Goal: Navigation & Orientation: Find specific page/section

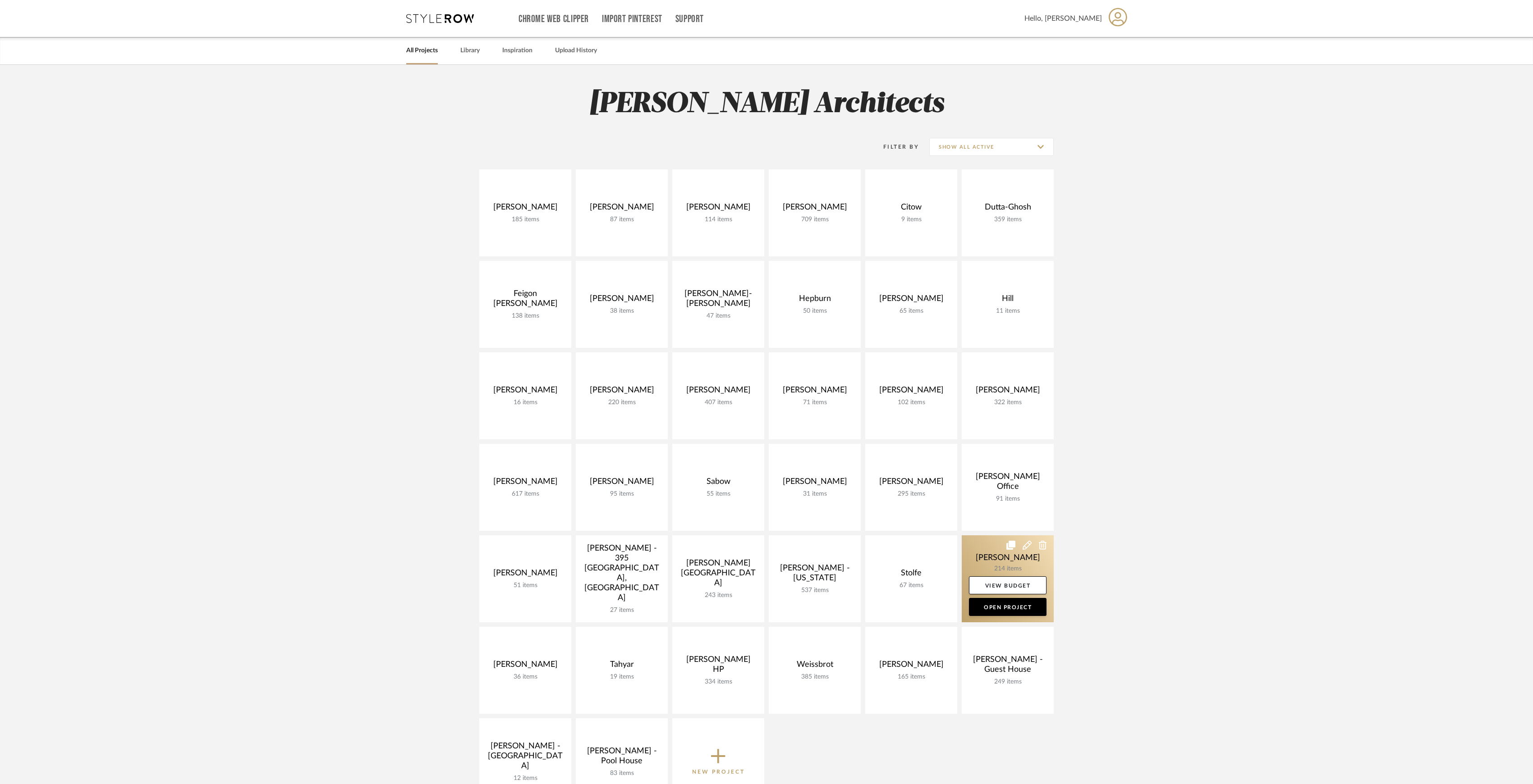
click at [1005, 572] on link at bounding box center [1007, 579] width 92 height 87
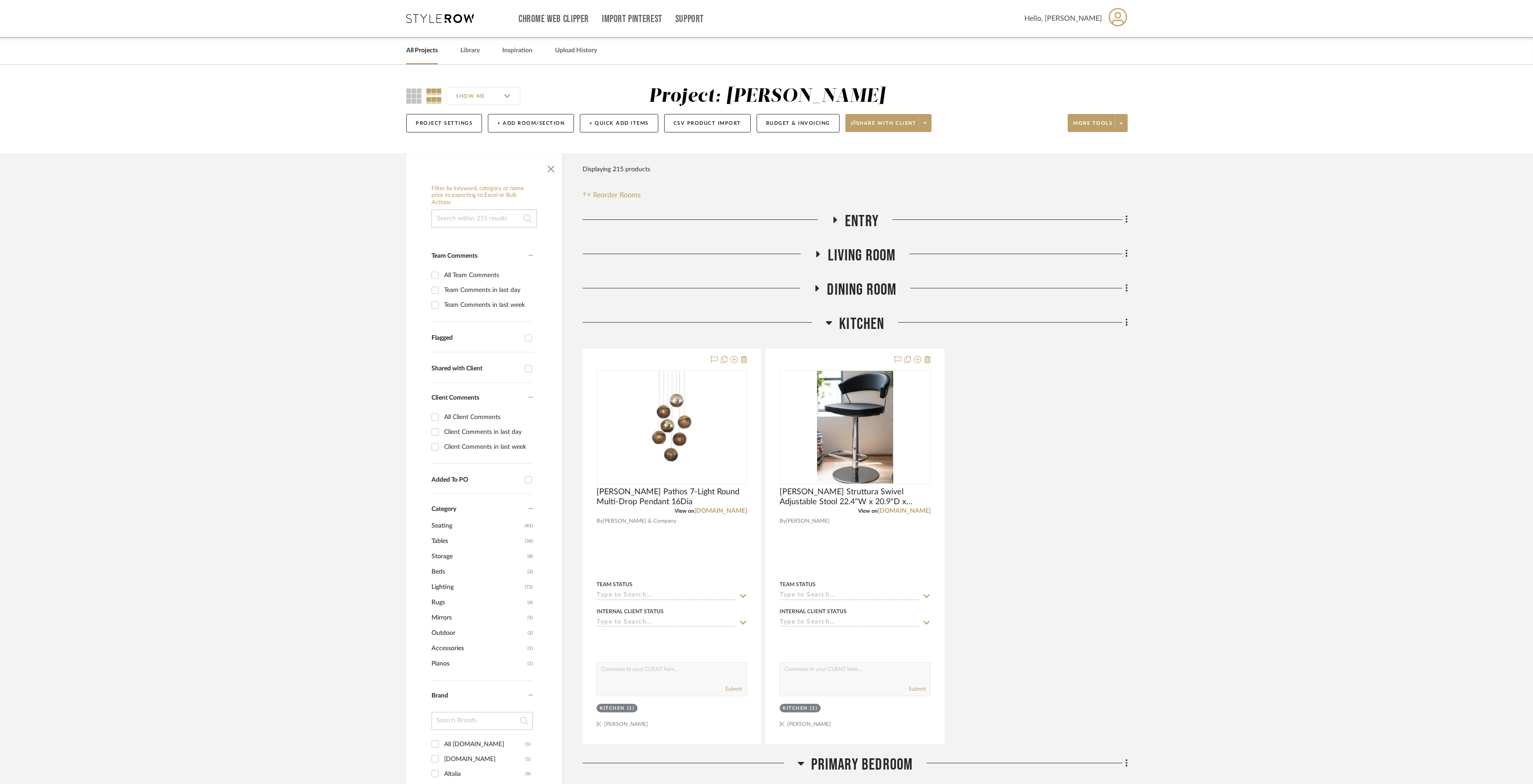
click at [861, 326] on span "Kitchen" at bounding box center [861, 324] width 45 height 20
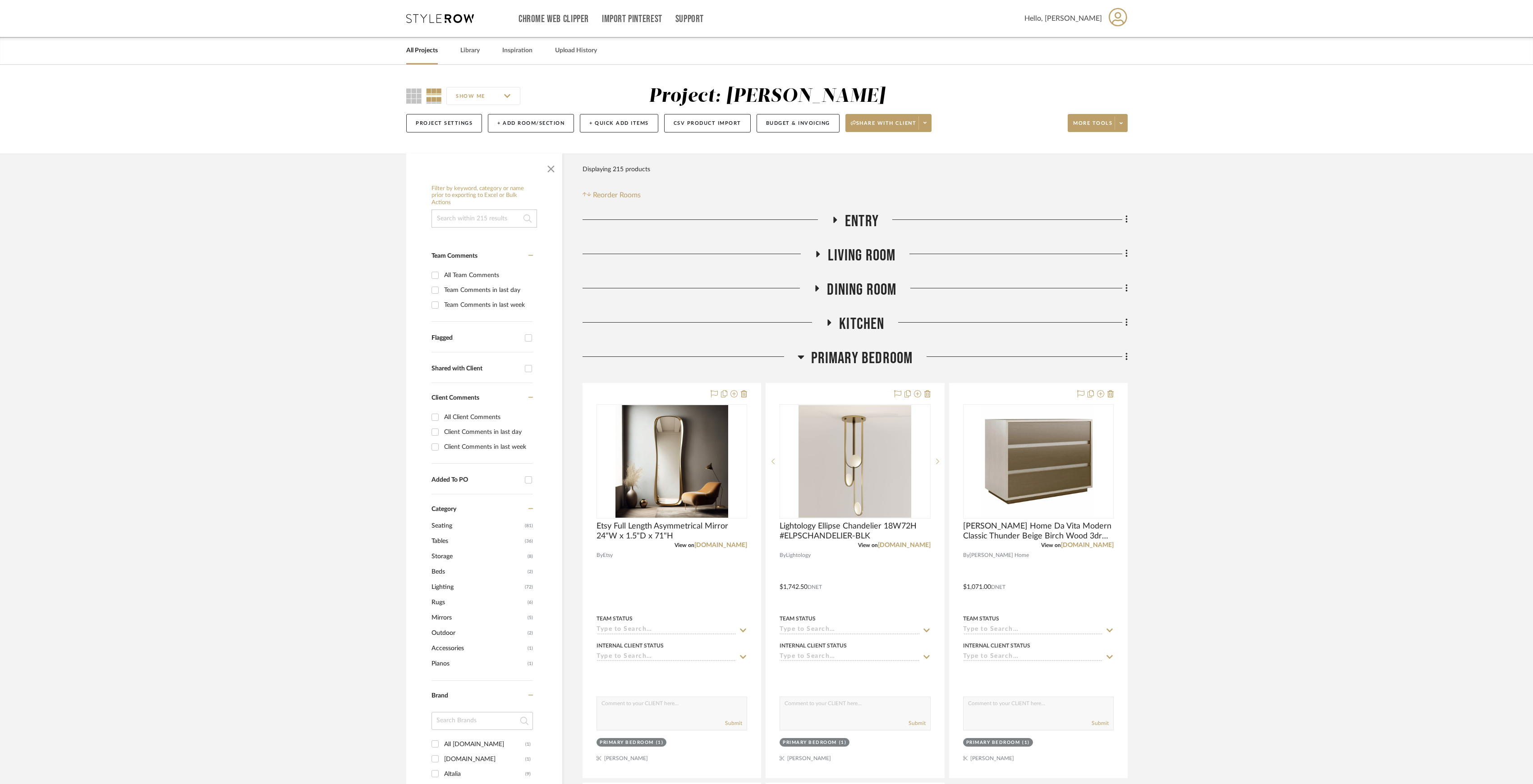
click at [855, 294] on span "Dining Room" at bounding box center [861, 290] width 70 height 20
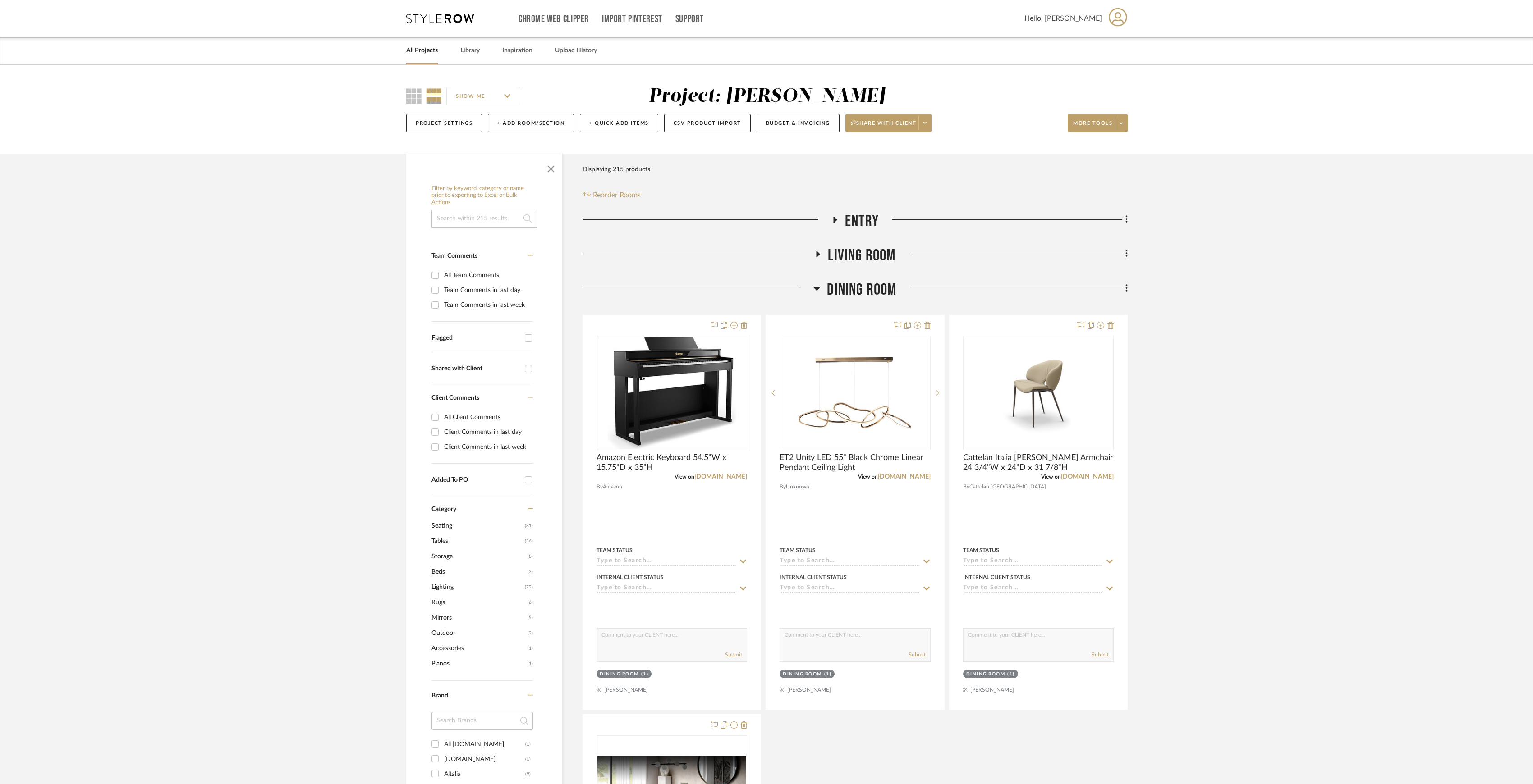
click at [855, 300] on span "Dining Room" at bounding box center [861, 290] width 70 height 20
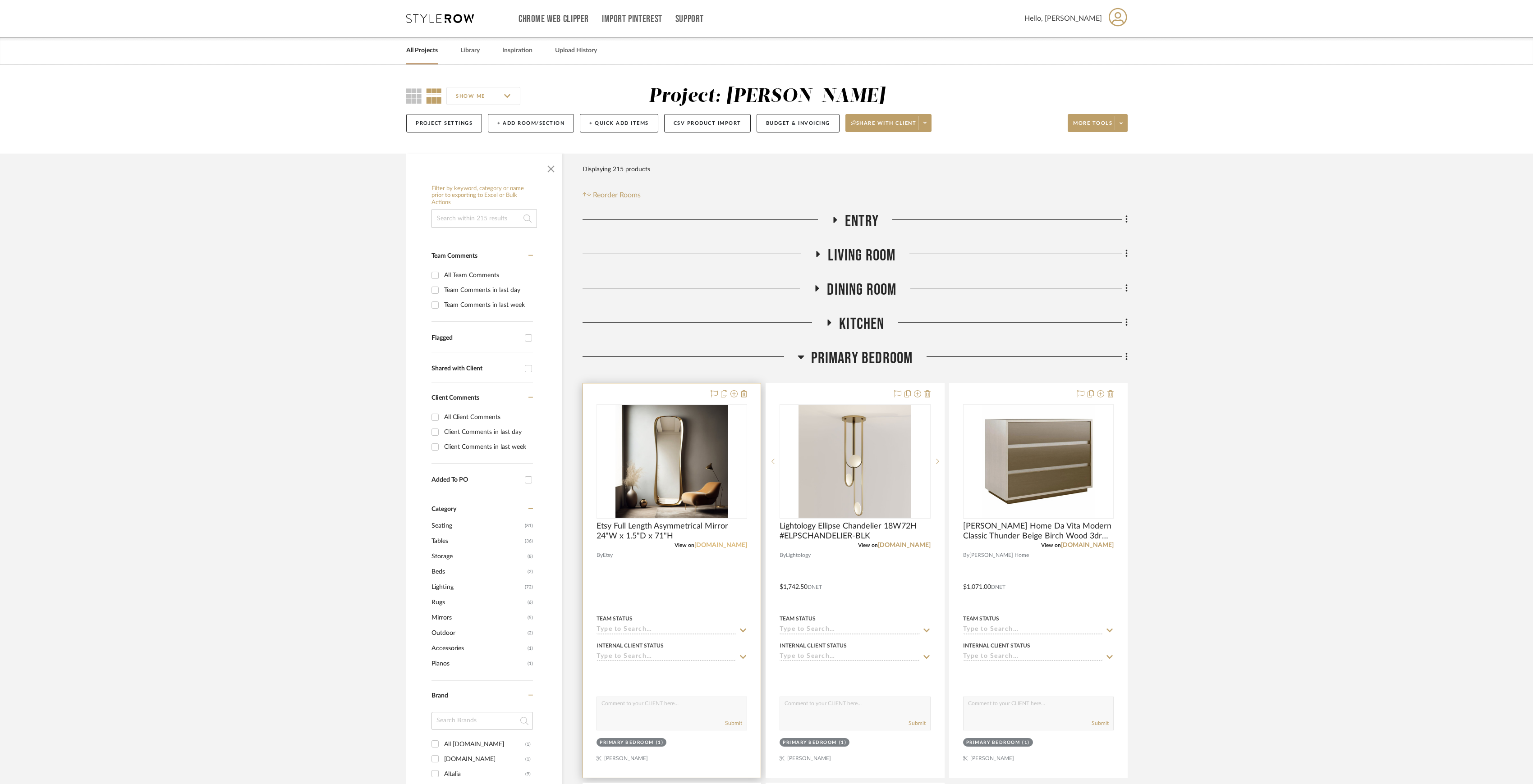
click at [732, 545] on link "[DOMAIN_NAME]" at bounding box center [720, 545] width 53 height 7
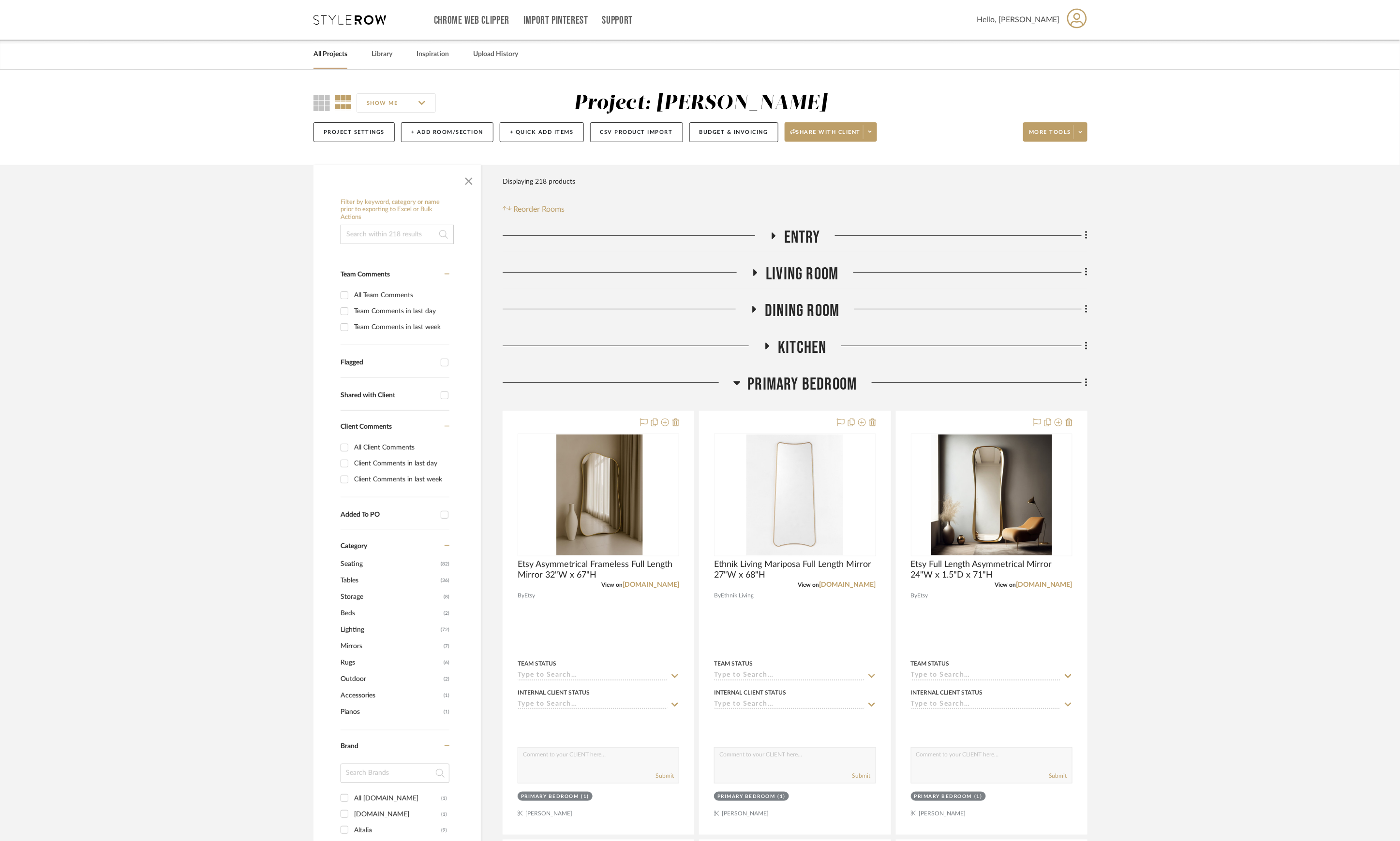
scroll to position [64, 0]
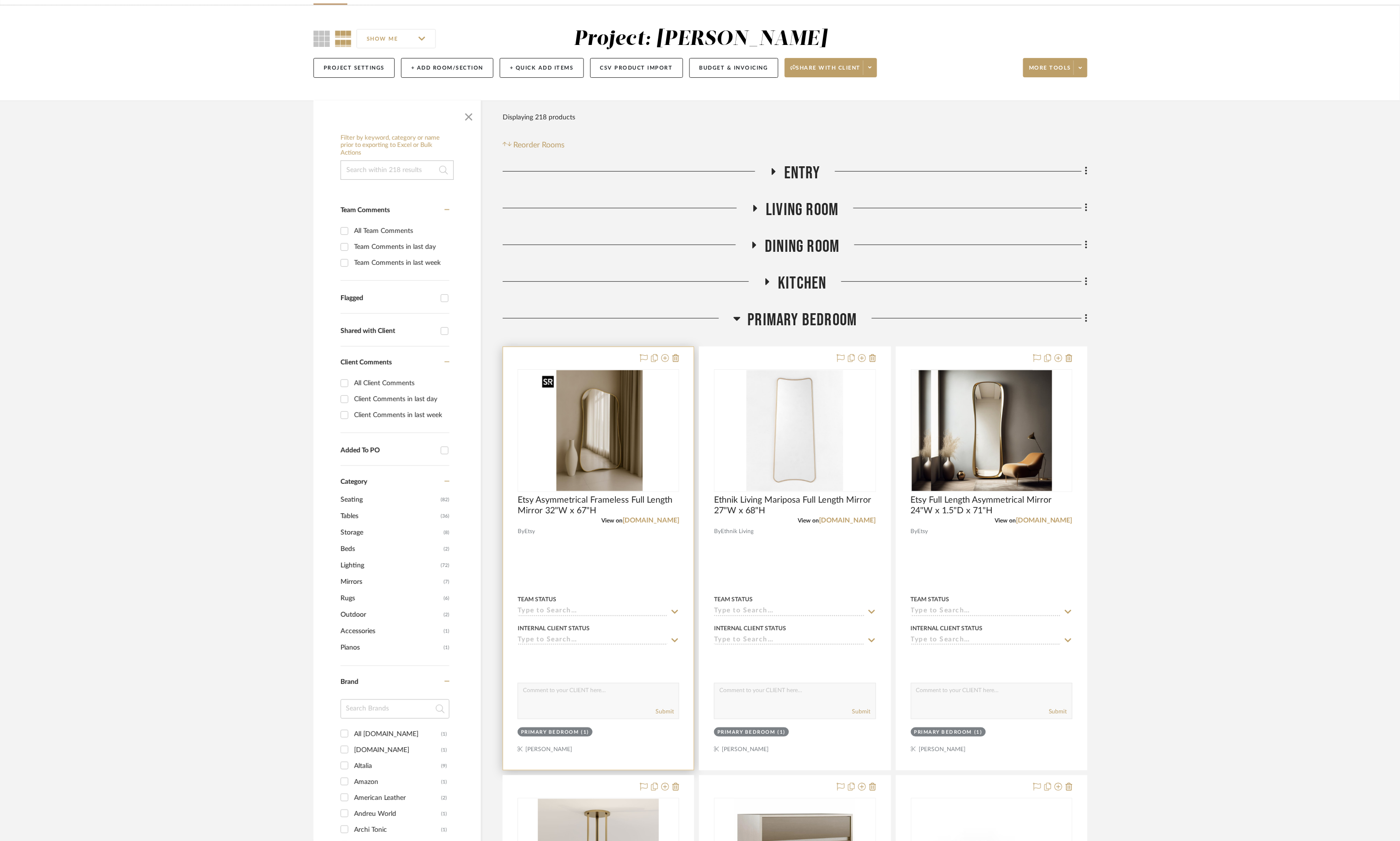
click at [0, 0] on img at bounding box center [0, 0] width 0 height 0
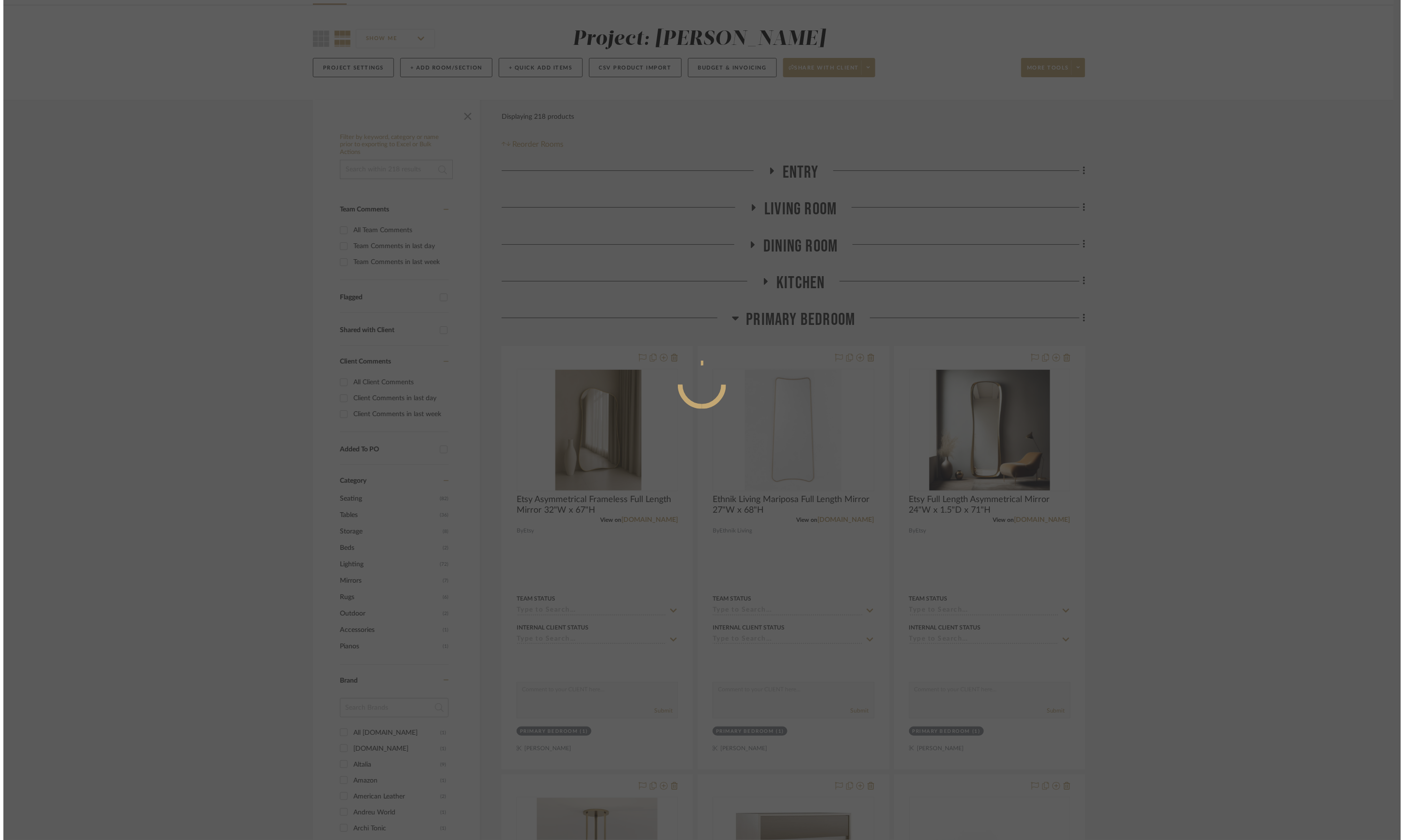
scroll to position [0, 0]
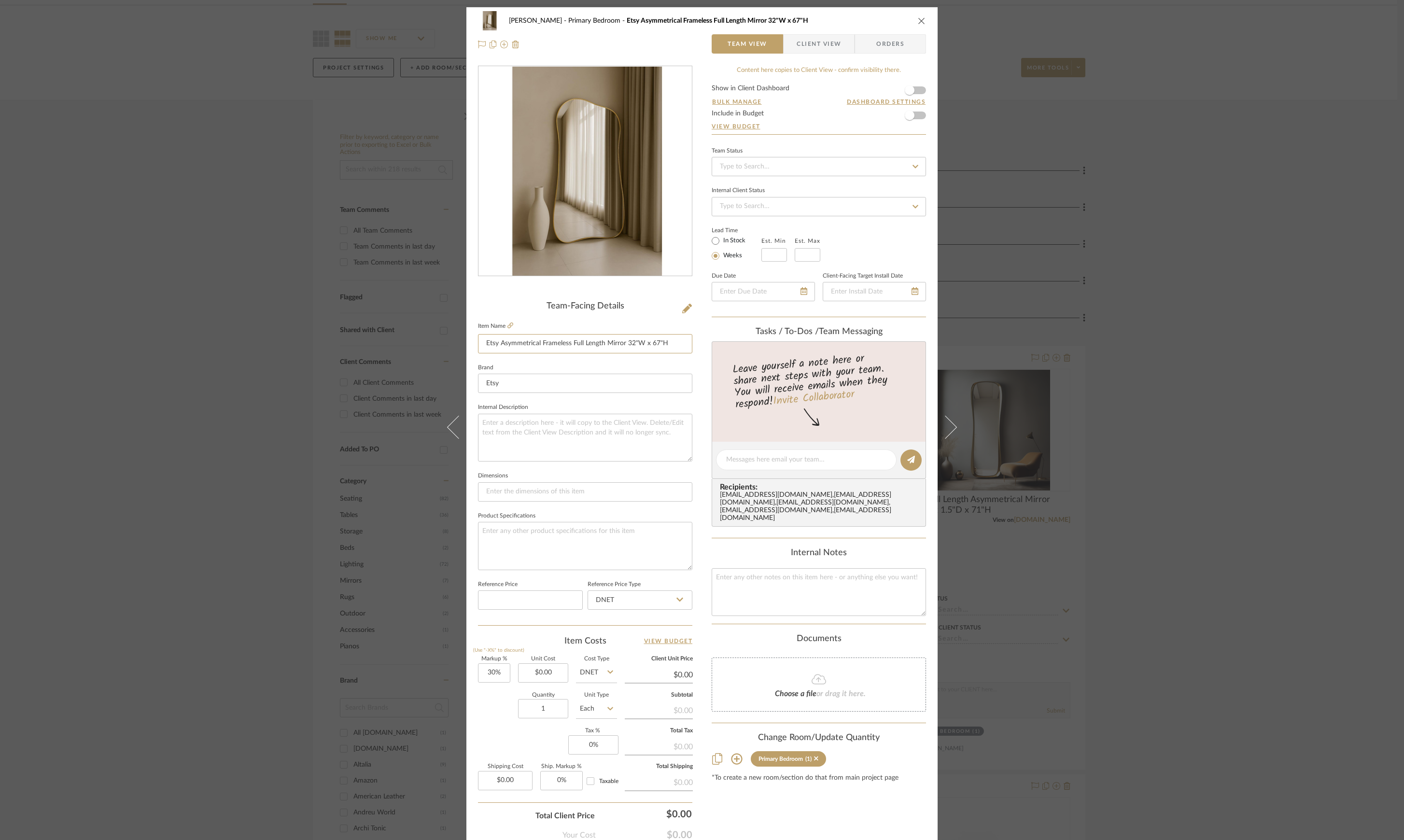
drag, startPoint x: 485, startPoint y: 344, endPoint x: 741, endPoint y: 347, distance: 256.0
click at [741, 347] on div "Sutton Primary Bedroom Etsy Asymmetrical Frameless Full Length Mirror 32"W x 67…" at bounding box center [702, 453] width 472 height 892
click at [1239, 487] on div "Sutton Primary Bedroom Etsy Asymmetrical Frameless Full Length Mirror 32"W x 67…" at bounding box center [702, 420] width 1404 height 840
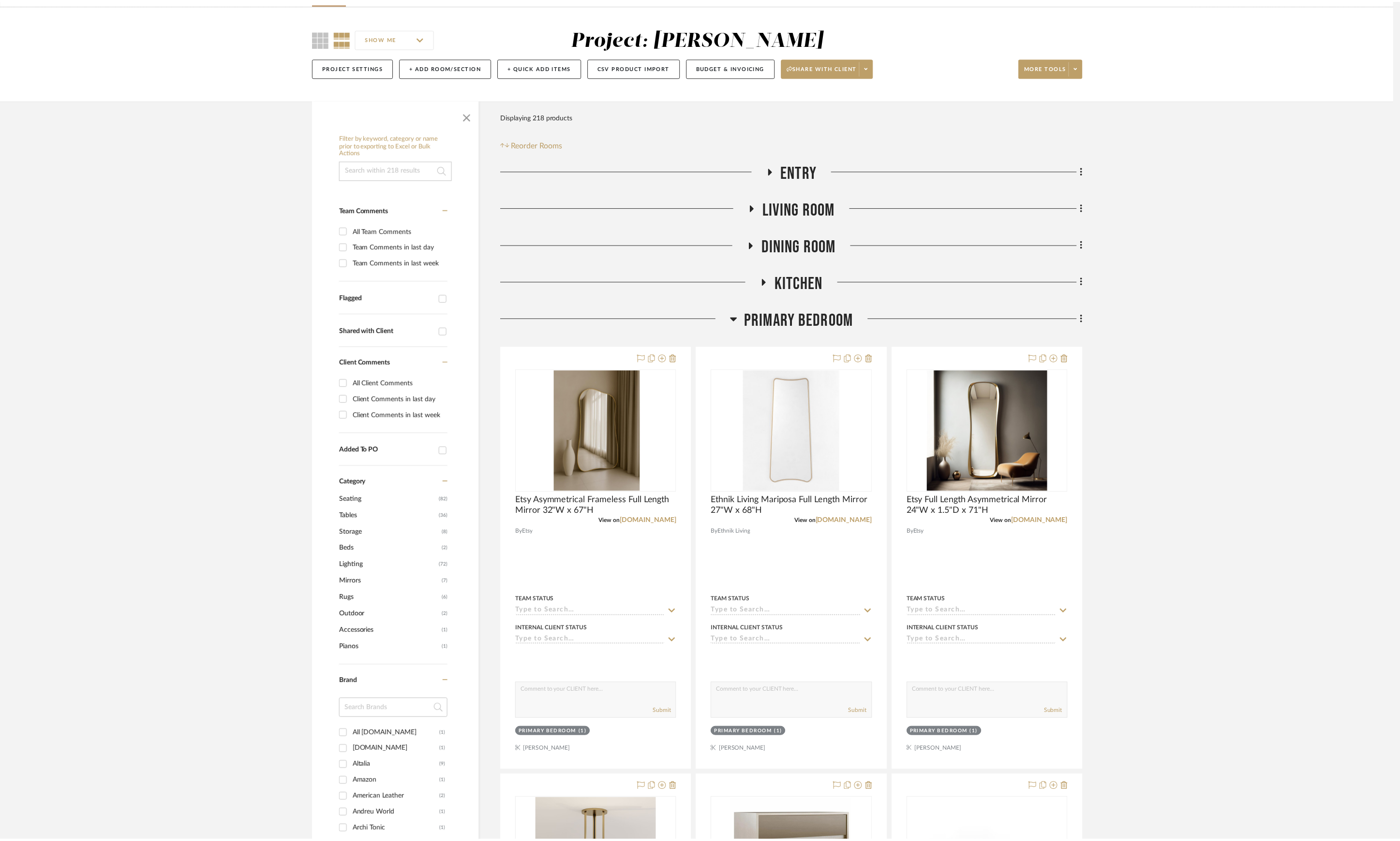
scroll to position [64, 0]
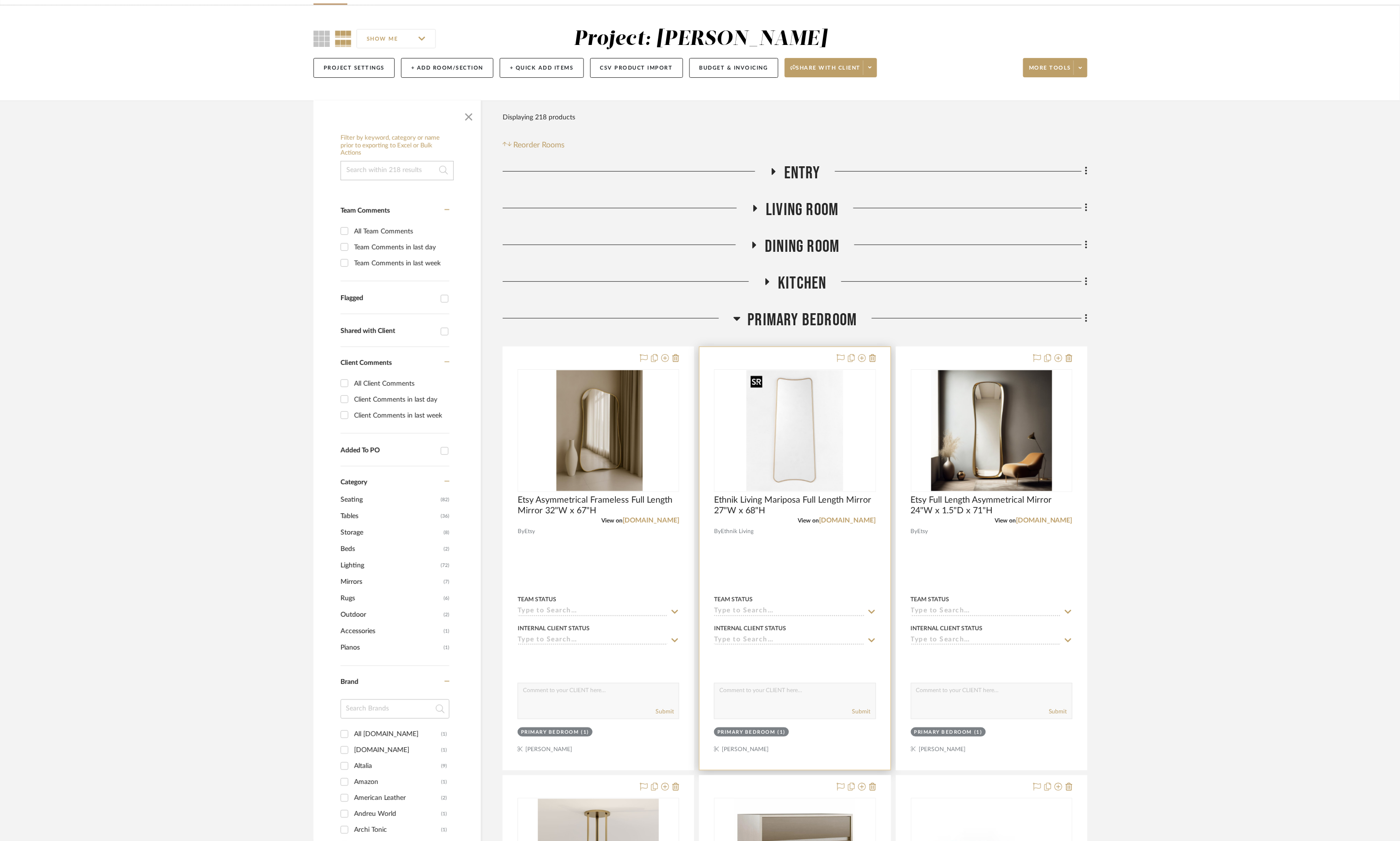
click at [774, 465] on img "0" at bounding box center [795, 431] width 97 height 121
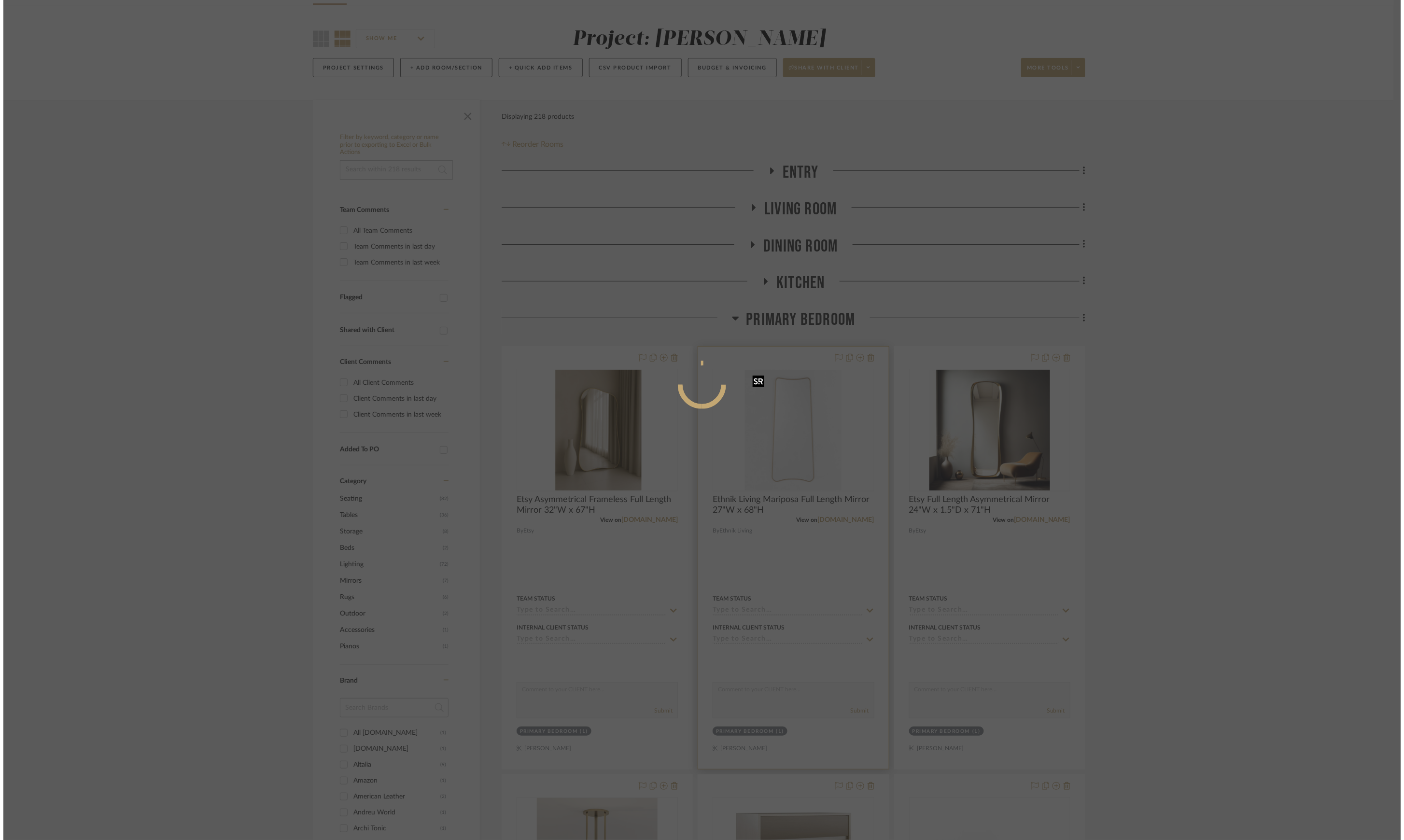
scroll to position [0, 0]
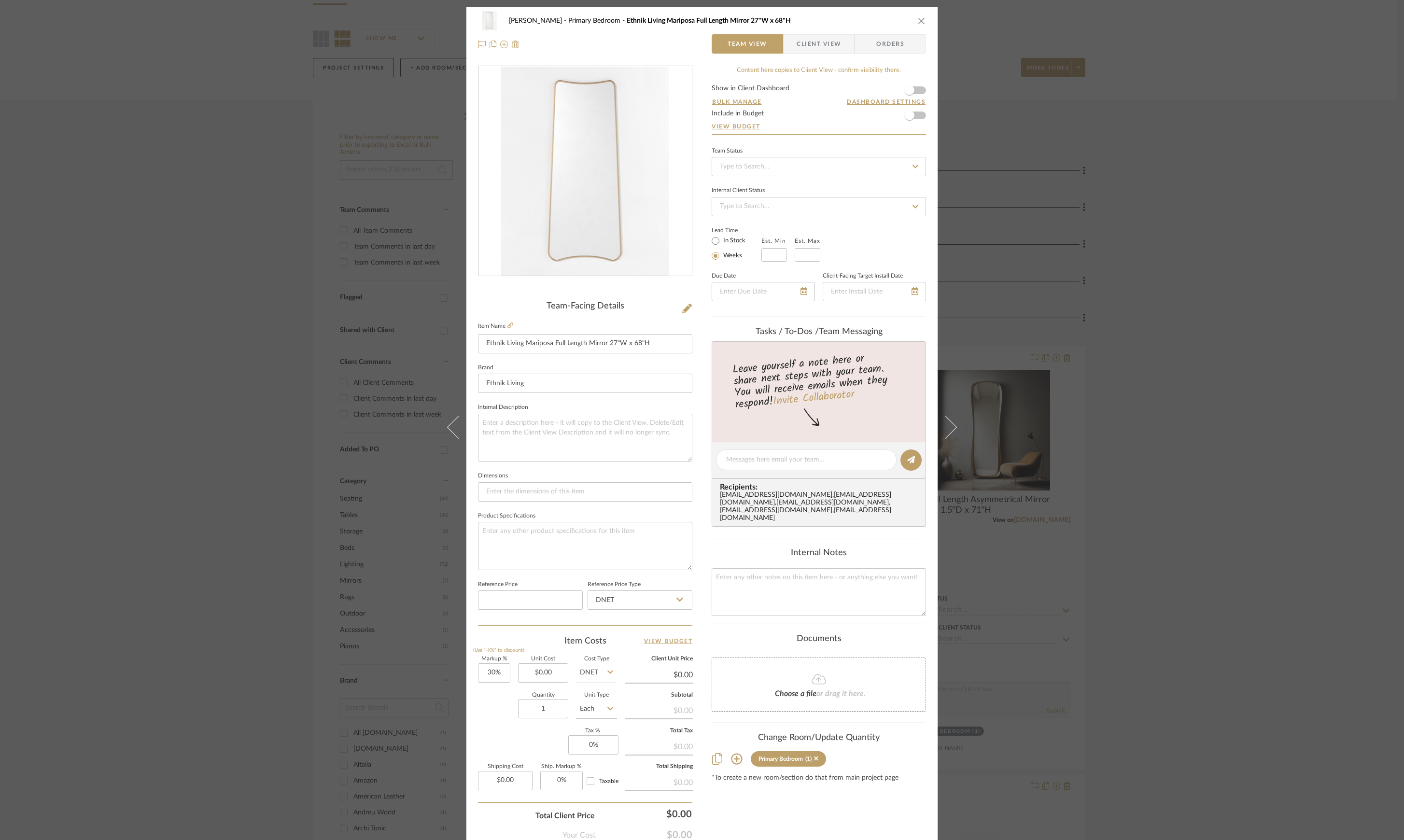
click at [1169, 450] on div "Sutton Primary Bedroom Ethnik Living Mariposa Full Length Mirror 27"W x 68"H Te…" at bounding box center [702, 420] width 1404 height 840
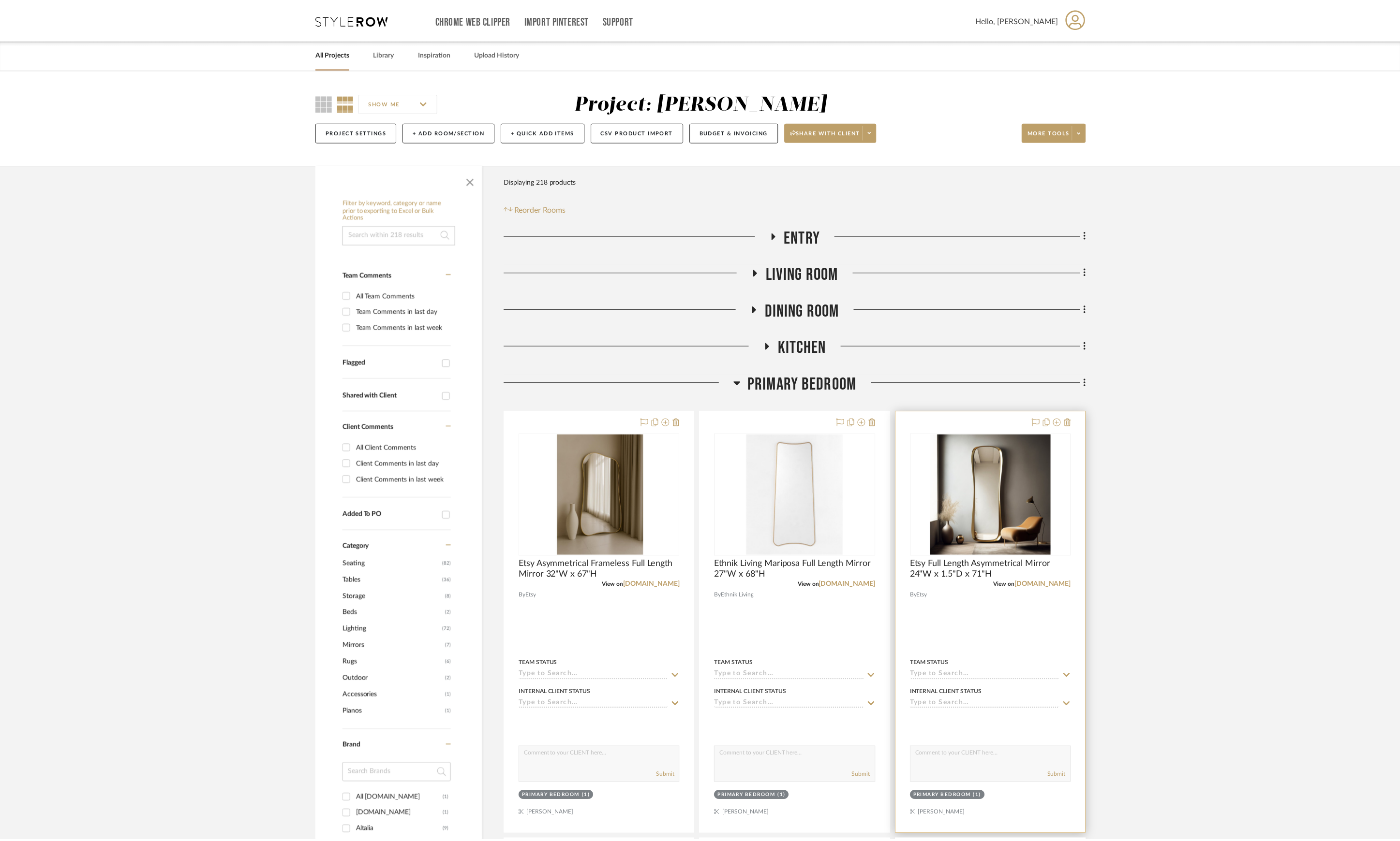
scroll to position [64, 0]
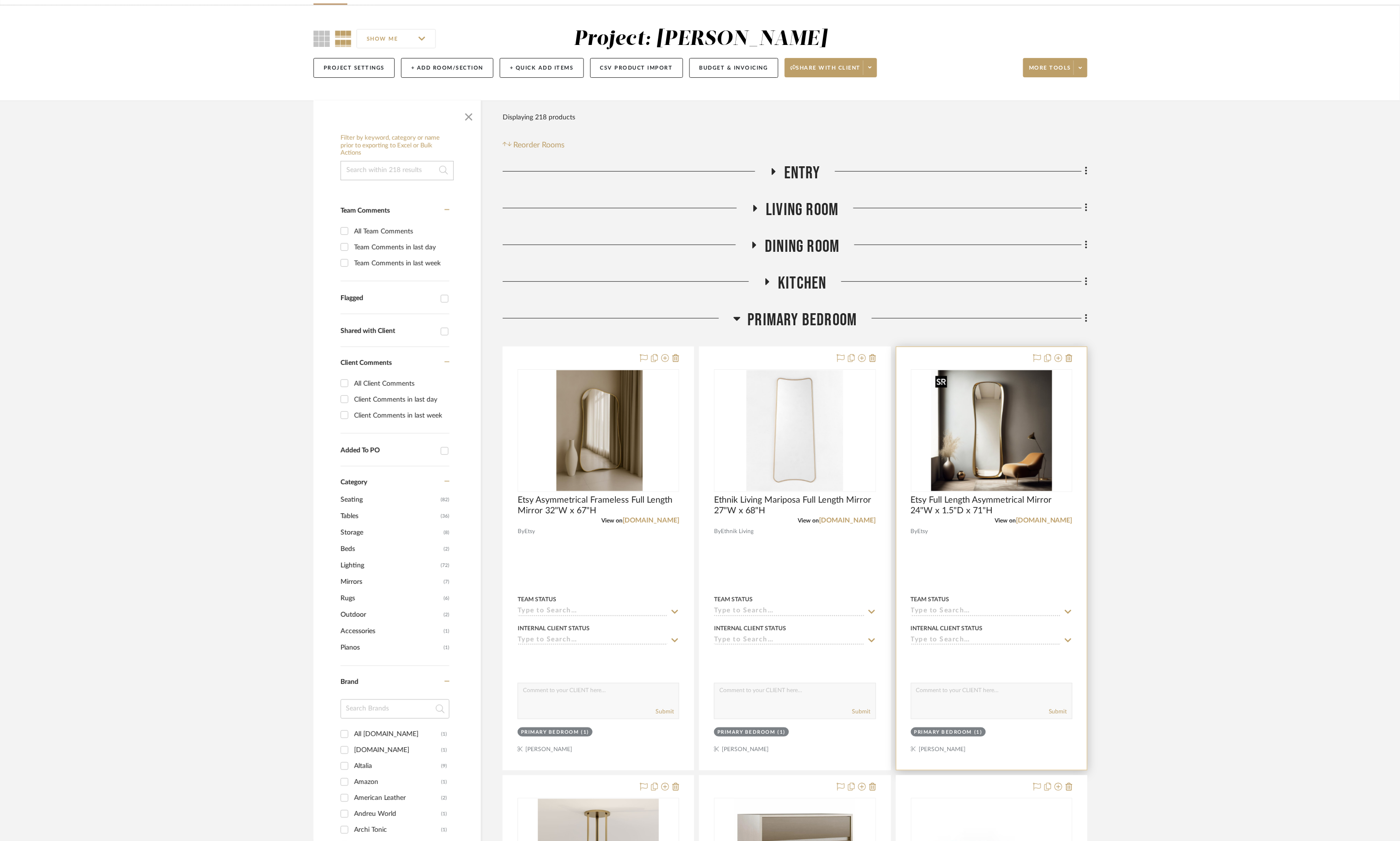
click at [1020, 444] on img "0" at bounding box center [991, 431] width 121 height 121
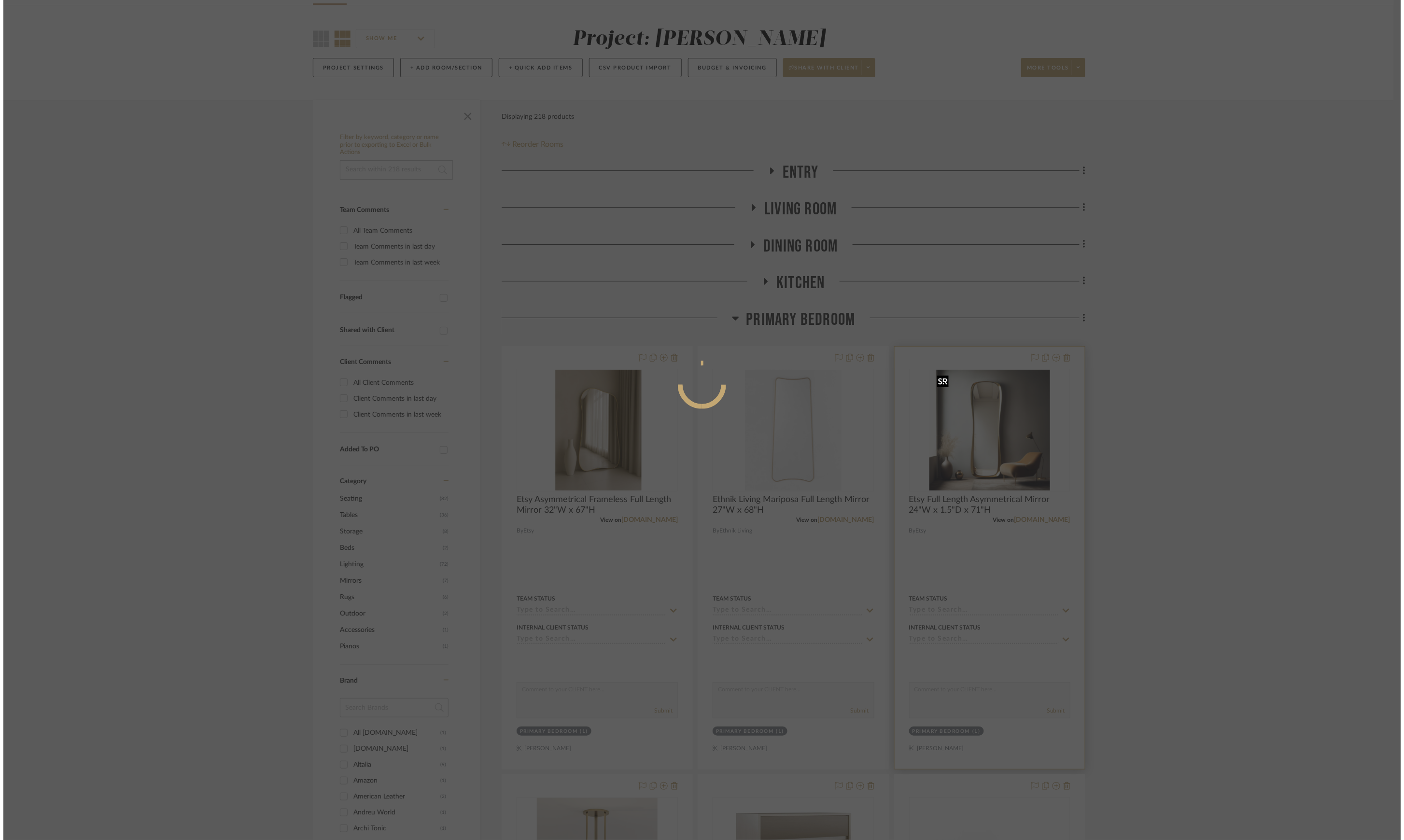
scroll to position [0, 0]
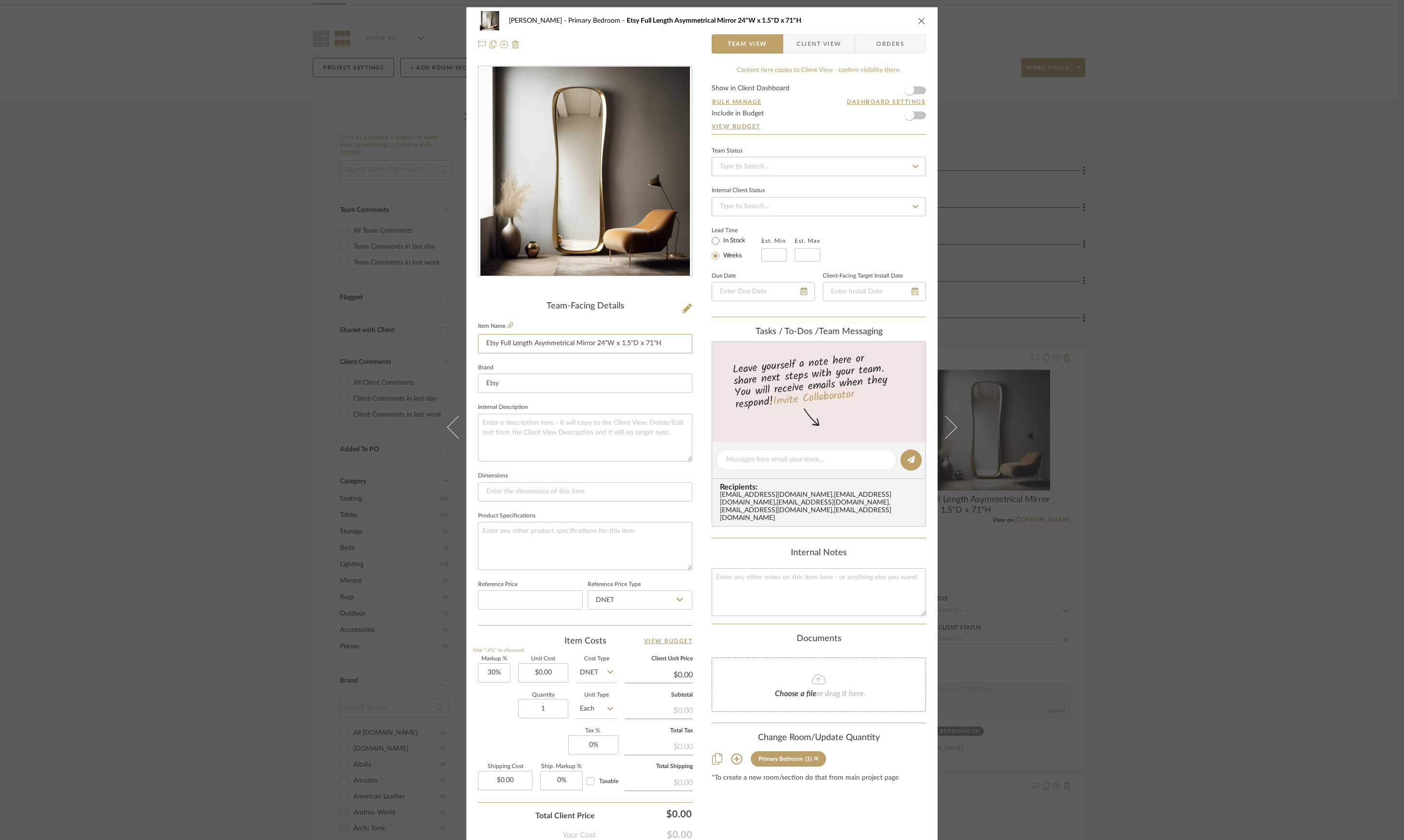
drag, startPoint x: 482, startPoint y: 342, endPoint x: 765, endPoint y: 352, distance: 283.2
click at [765, 352] on div "Sutton Primary Bedroom Etsy Full Length Asymmetrical Mirror 24"W x 1.5"D x 71"H…" at bounding box center [702, 453] width 472 height 892
click at [508, 325] on icon at bounding box center [510, 325] width 6 height 6
click at [1246, 386] on div "Sutton Primary Bedroom Etsy Full Length Asymmetrical Mirror 24"W x 1.5"D x 71"H…" at bounding box center [702, 420] width 1404 height 840
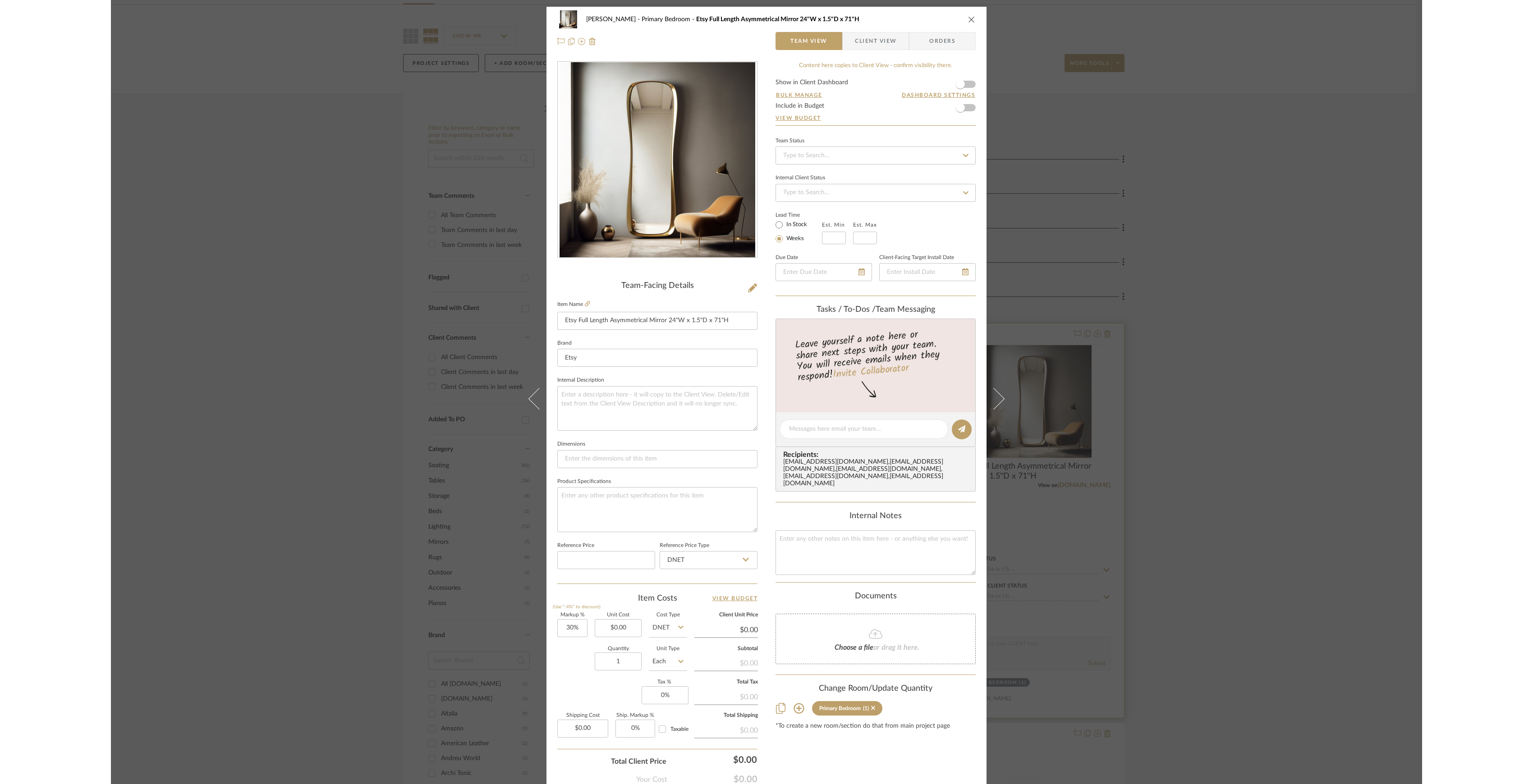
scroll to position [60, 0]
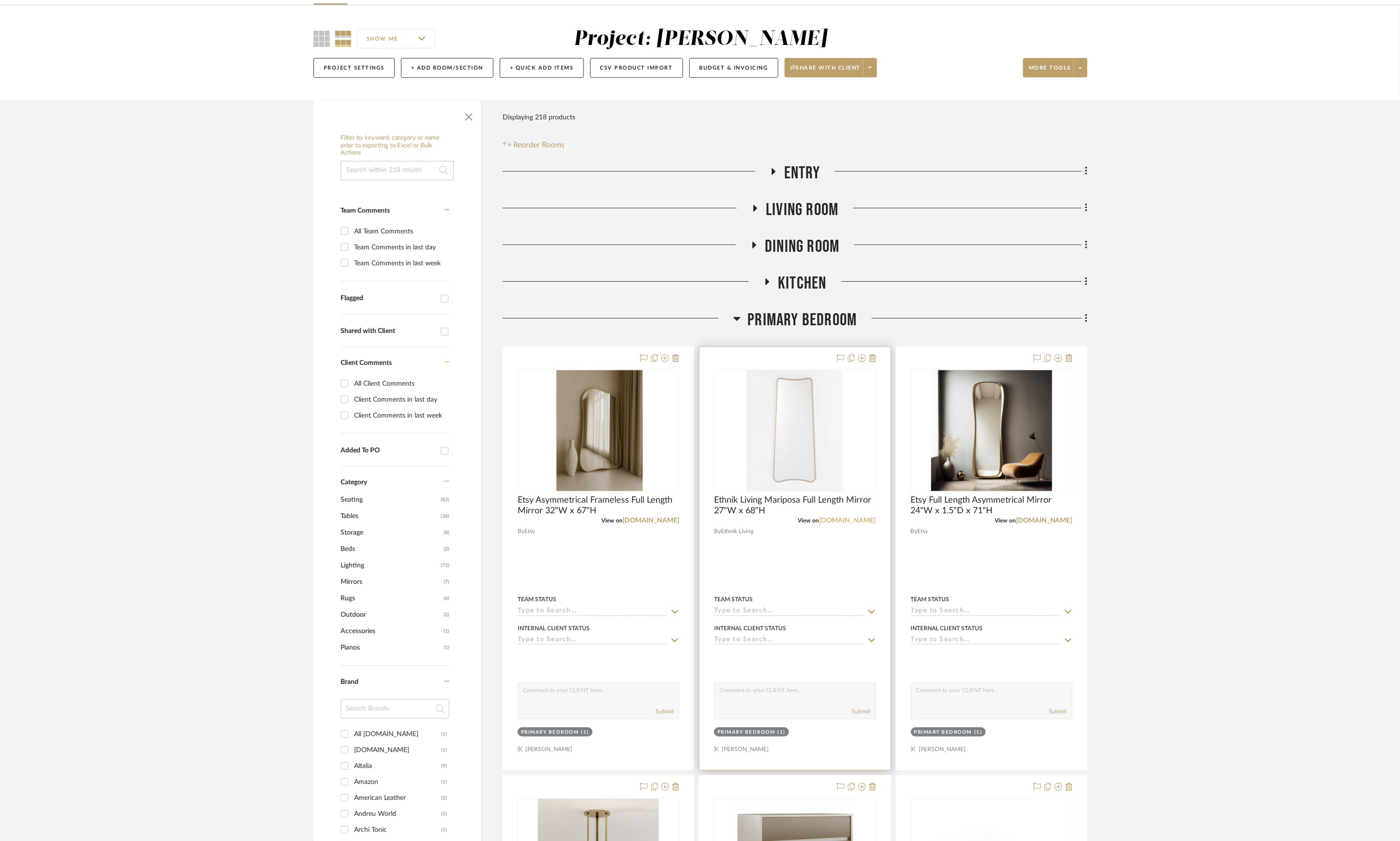
click at [848, 520] on link "ethnikliving.com" at bounding box center [848, 520] width 56 height 7
click at [665, 520] on link "[DOMAIN_NAME]" at bounding box center [651, 520] width 56 height 7
